Goal: Transaction & Acquisition: Purchase product/service

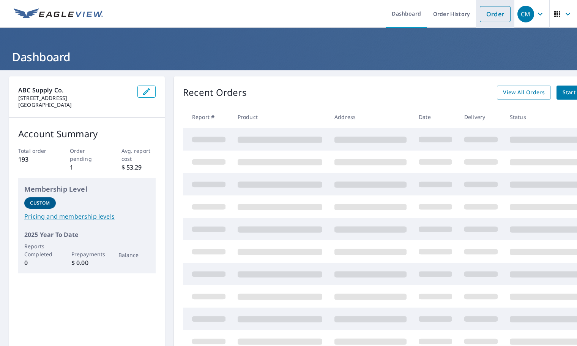
click at [487, 14] on link "Order" at bounding box center [495, 14] width 31 height 16
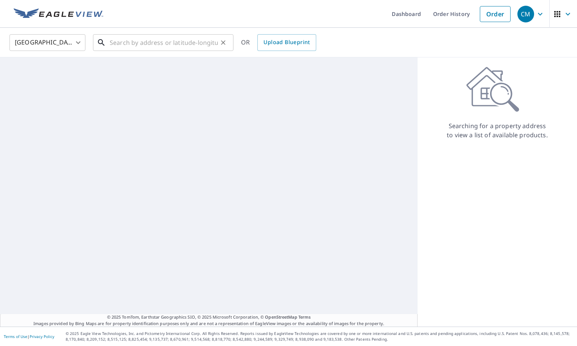
drag, startPoint x: 136, startPoint y: 39, endPoint x: 141, endPoint y: 41, distance: 5.6
click at [137, 41] on input "text" at bounding box center [164, 42] width 108 height 21
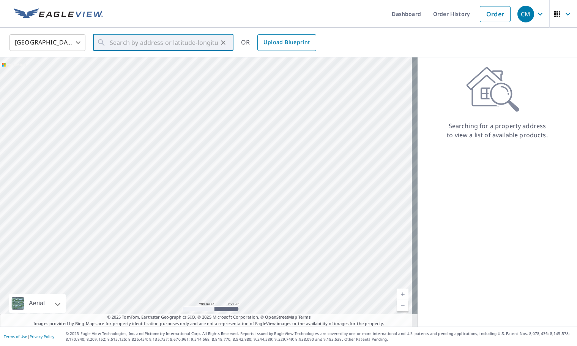
click at [281, 43] on span "Upload Blueprint" at bounding box center [287, 42] width 46 height 9
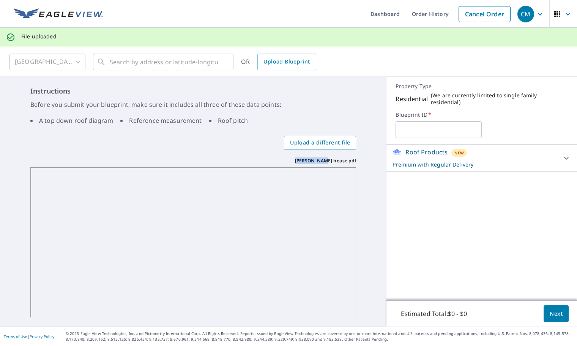
drag, startPoint x: 312, startPoint y: 161, endPoint x: 343, endPoint y: 164, distance: 31.2
click at [343, 164] on div "[PERSON_NAME] house.pdf [PERSON_NAME] house.pdf" at bounding box center [193, 237] width 326 height 160
copy p "[PERSON_NAME] house"
click at [402, 128] on input "text" at bounding box center [439, 129] width 86 height 21
paste input "[PERSON_NAME] house"
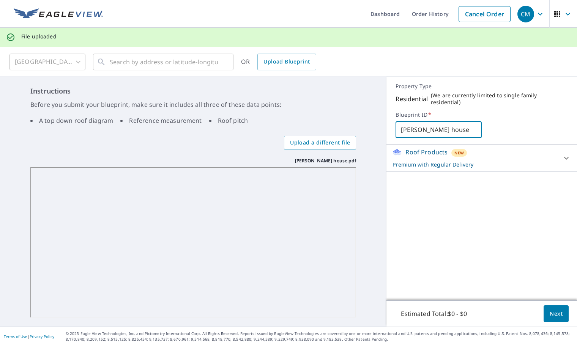
click at [400, 126] on input "[PERSON_NAME] house" at bounding box center [439, 129] width 86 height 21
type input "[PERSON_NAME][GEOGRAPHIC_DATA]"
click at [426, 148] on p "Roof Products" at bounding box center [427, 151] width 42 height 9
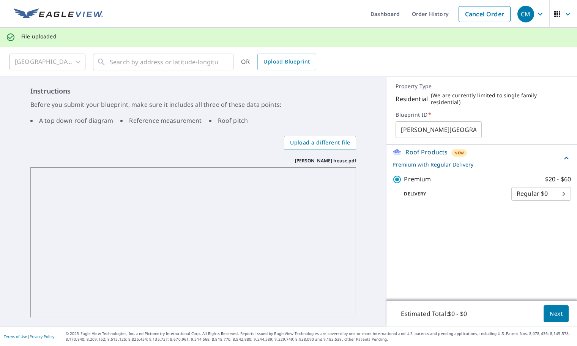
click at [552, 310] on span "Next" at bounding box center [556, 313] width 13 height 9
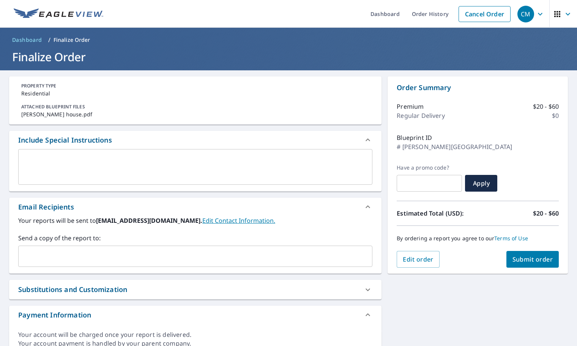
click at [90, 257] on input "text" at bounding box center [190, 256] width 336 height 14
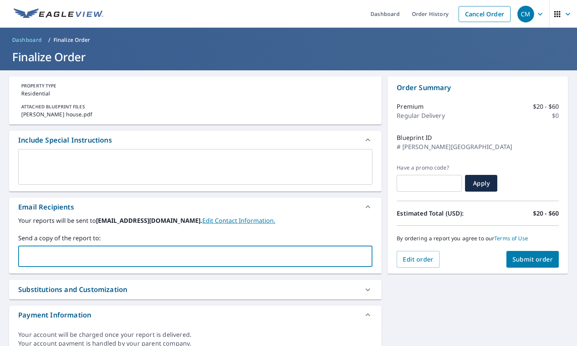
click at [36, 257] on input "text" at bounding box center [190, 256] width 336 height 14
paste input "[PERSON_NAME][EMAIL_ADDRESS][DOMAIN_NAME]"
type input "[PERSON_NAME][EMAIL_ADDRESS][DOMAIN_NAME]"
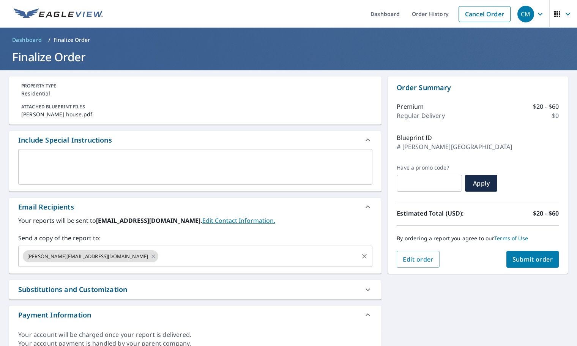
drag, startPoint x: 111, startPoint y: 257, endPoint x: 141, endPoint y: 254, distance: 30.5
click at [160, 257] on input "text" at bounding box center [259, 256] width 198 height 14
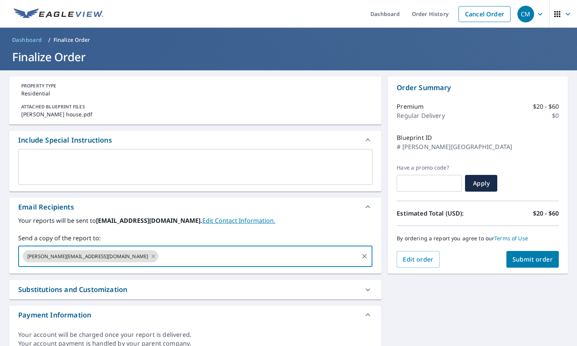
paste input "[EMAIL_ADDRESS][PERSON_NAME][DOMAIN_NAME]"
type input "[EMAIL_ADDRESS][PERSON_NAME][DOMAIN_NAME]"
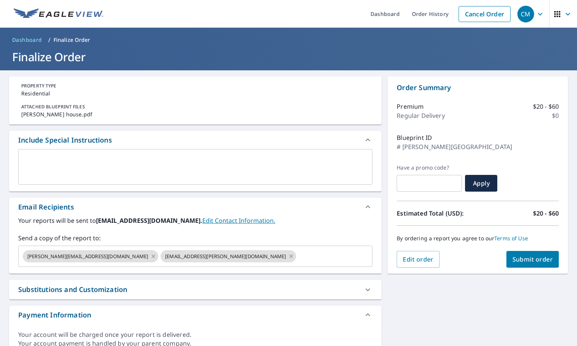
click at [435, 309] on div "PROPERTY TYPE Residential ATTACHED BLUEPRINT FILES [PERSON_NAME] house.pdf Incl…" at bounding box center [288, 215] width 577 height 290
click at [523, 260] on span "Submit order" at bounding box center [533, 259] width 41 height 8
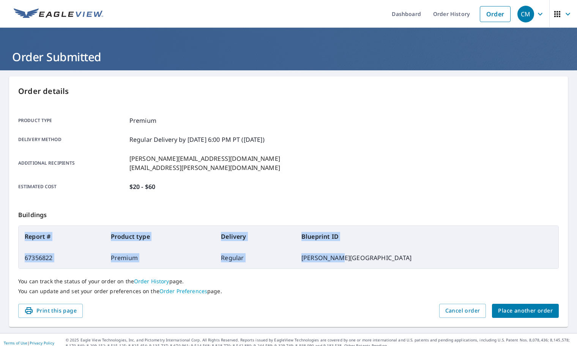
drag, startPoint x: 25, startPoint y: 235, endPoint x: 477, endPoint y: 257, distance: 452.5
click at [477, 257] on table "Report # Product type Delivery Blueprint ID 67356822 Premium Regular [PERSON_NA…" at bounding box center [288, 246] width 541 height 43
copy table "Report # Product type Delivery Blueprint ID 67356822 Premium Regular [PERSON_NA…"
click at [390, 14] on link "Dashboard" at bounding box center [406, 14] width 41 height 28
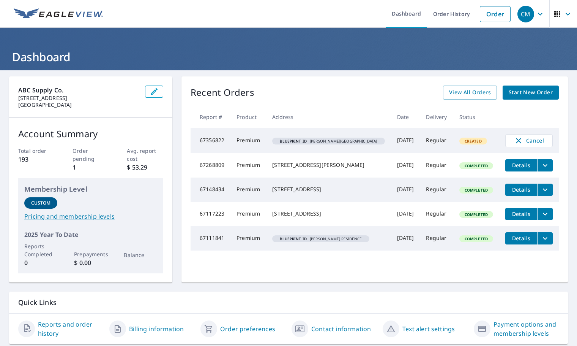
click at [518, 14] on div "CM" at bounding box center [526, 14] width 17 height 17
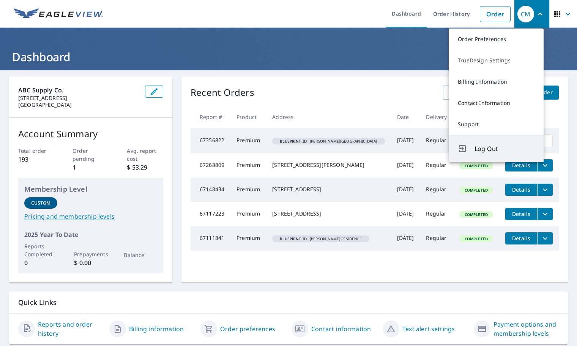
click at [483, 150] on span "Log Out" at bounding box center [505, 148] width 60 height 9
